Goal: Find specific page/section: Find specific page/section

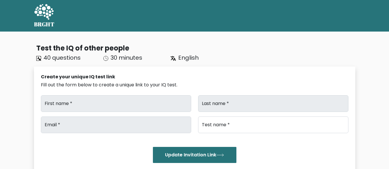
type input "Print"
type input "Volt"
type input "info@printvolt.co.uk"
type input "IQTest"
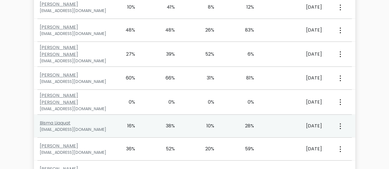
scroll to position [940, 0]
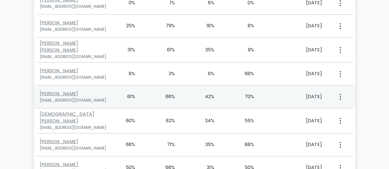
click at [341, 91] on button "button" at bounding box center [339, 97] width 5 height 18
click at [347, 109] on link "View Profile" at bounding box center [360, 113] width 45 height 9
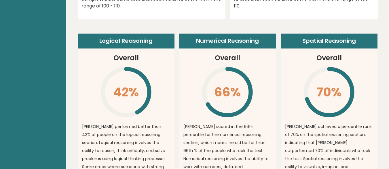
scroll to position [316, 0]
